Goal: Obtain resource: Obtain resource

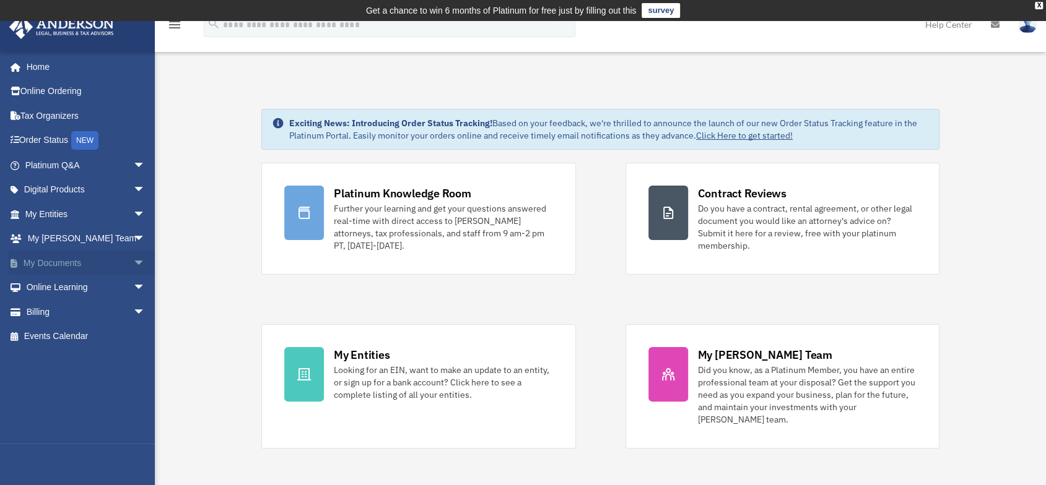
click at [73, 259] on link "My Documents arrow_drop_down" at bounding box center [86, 263] width 155 height 25
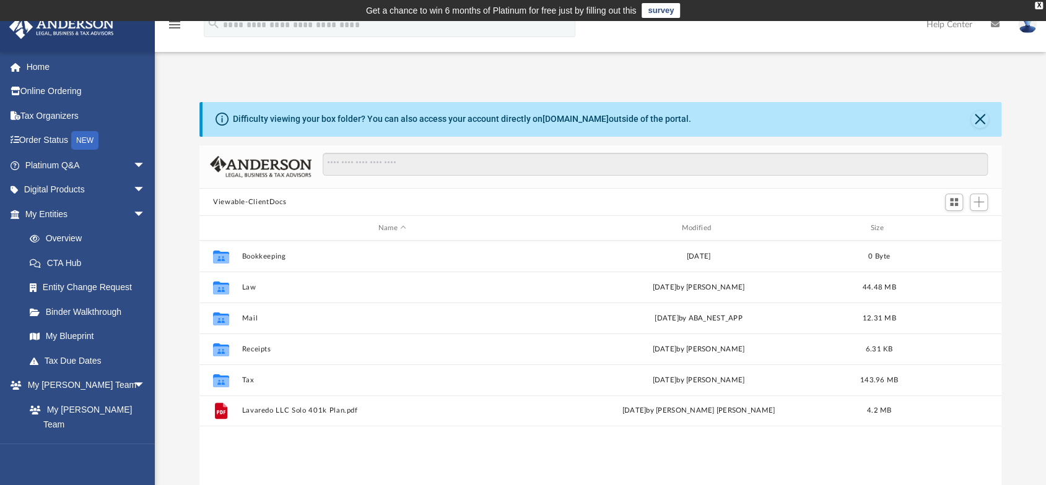
scroll to position [272, 792]
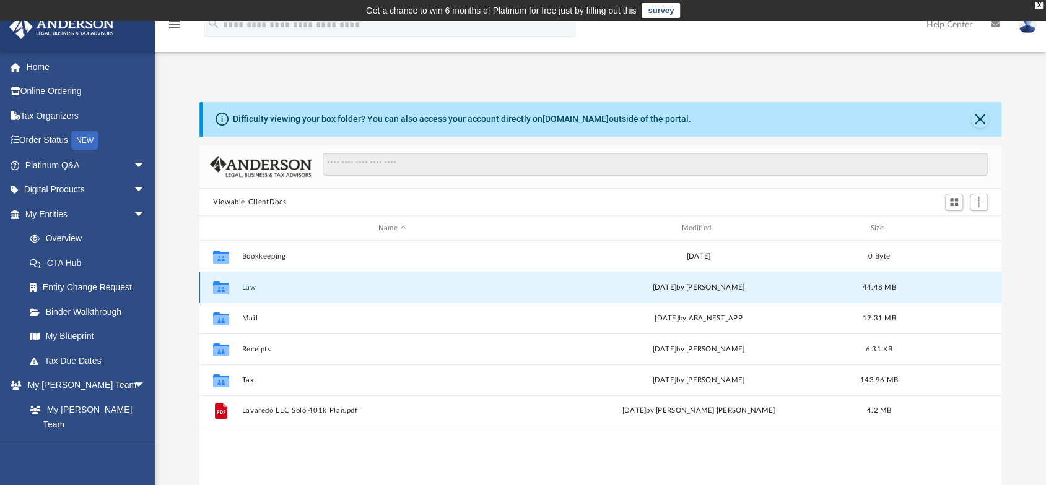
click at [245, 290] on button "Law" at bounding box center [391, 288] width 301 height 8
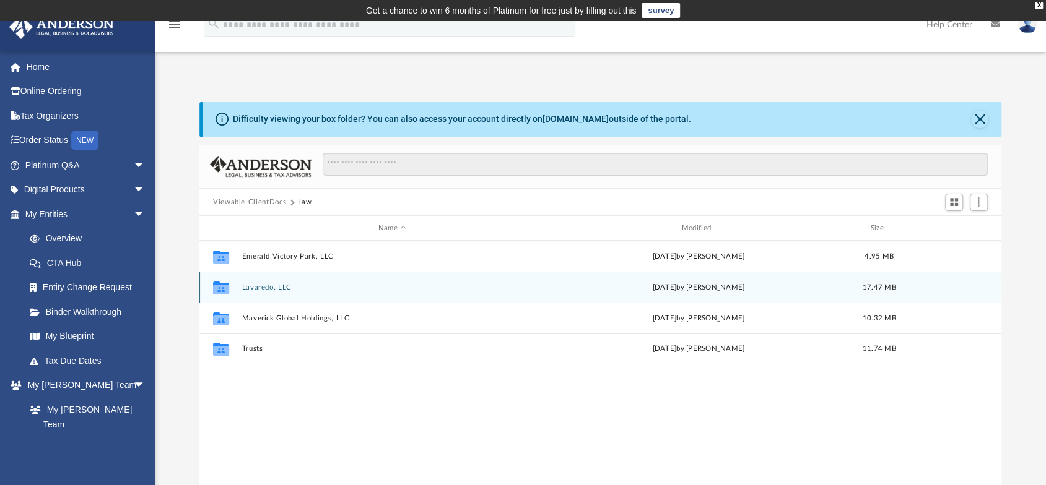
click at [253, 288] on button "Lavaredo, LLC" at bounding box center [391, 288] width 301 height 8
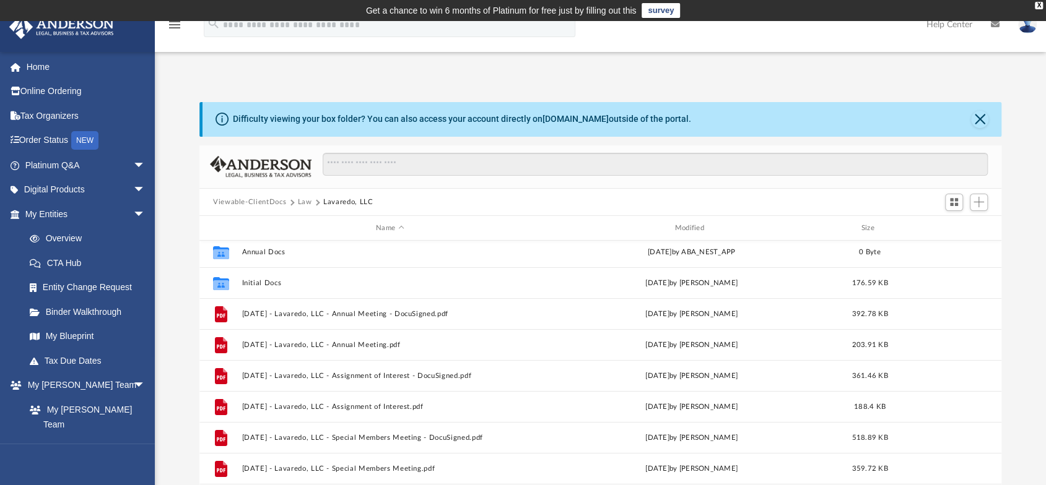
scroll to position [0, 0]
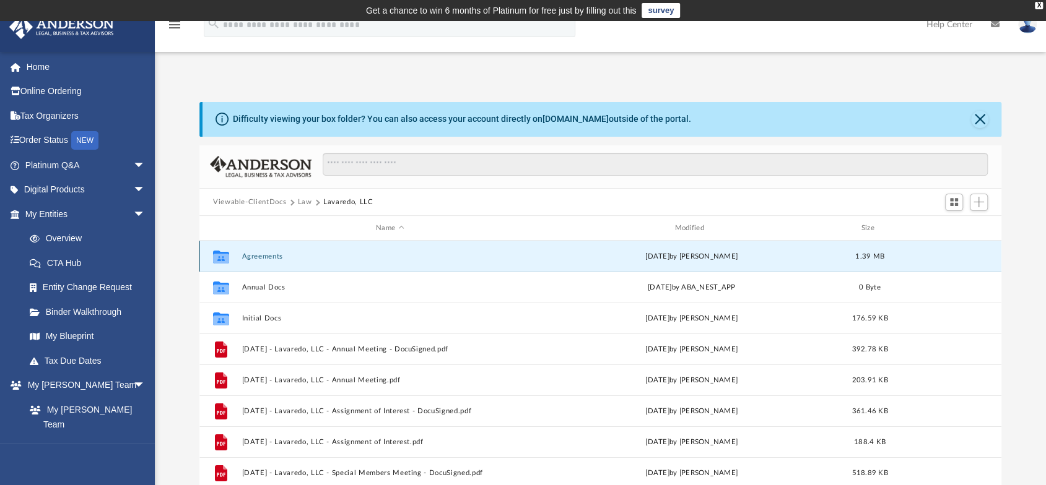
click at [257, 258] on button "Agreements" at bounding box center [389, 257] width 296 height 8
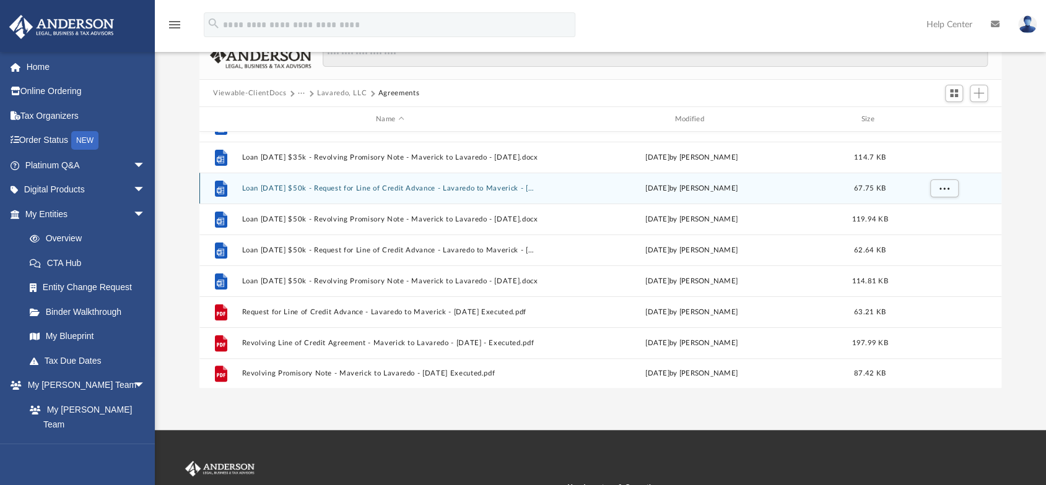
scroll to position [124, 0]
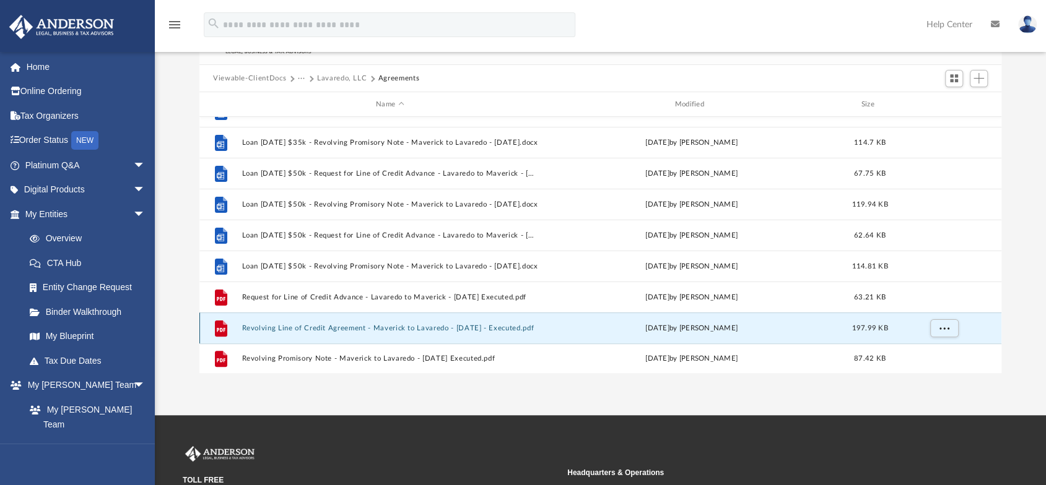
click at [367, 327] on button "Revolving Line of Credit Agreement - Maverick to Lavaredo - [DATE] - Executed.p…" at bounding box center [389, 328] width 296 height 8
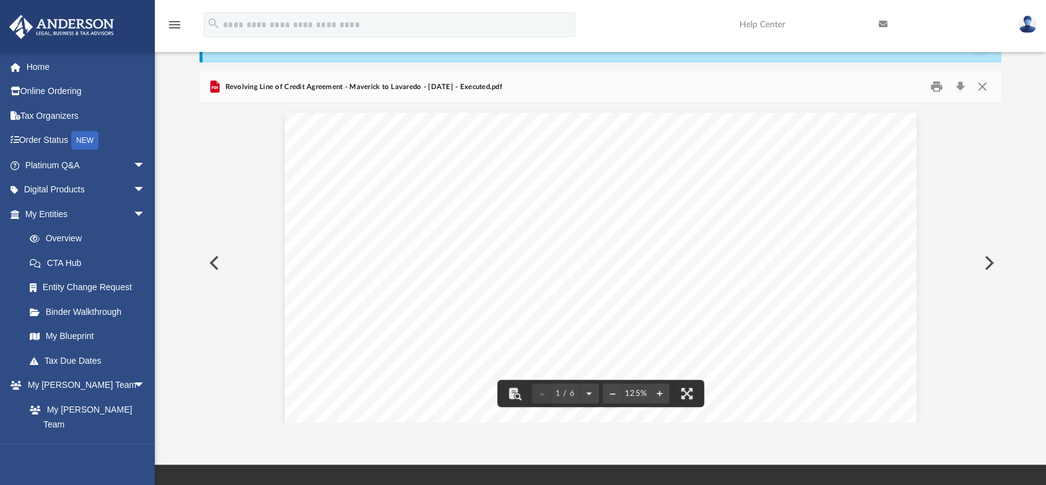
scroll to position [0, 0]
